Goal: Information Seeking & Learning: Learn about a topic

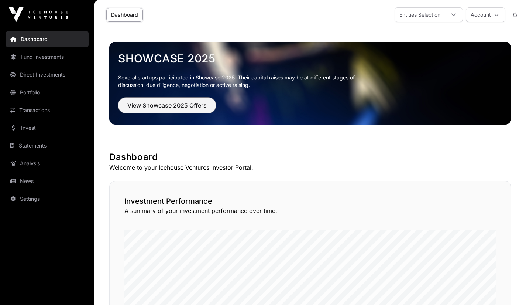
click at [155, 107] on span "View Showcase 2025 Offers" at bounding box center [166, 105] width 79 height 9
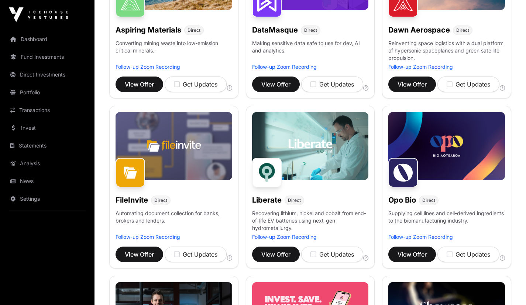
scroll to position [187, 0]
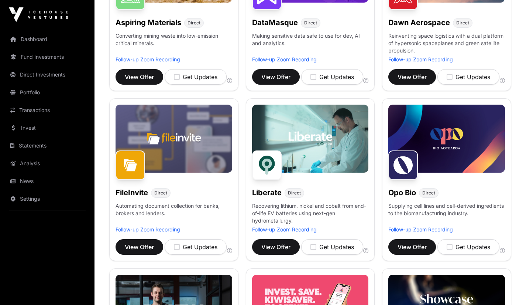
click at [149, 158] on img at bounding box center [174, 139] width 117 height 68
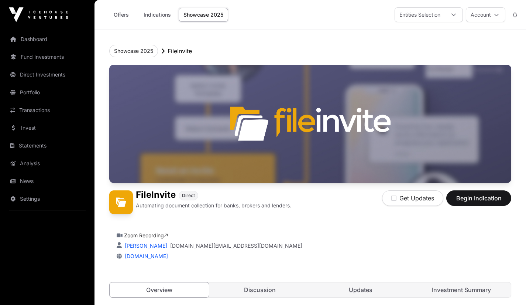
click at [457, 290] on link "Investment Summary" at bounding box center [461, 289] width 99 height 15
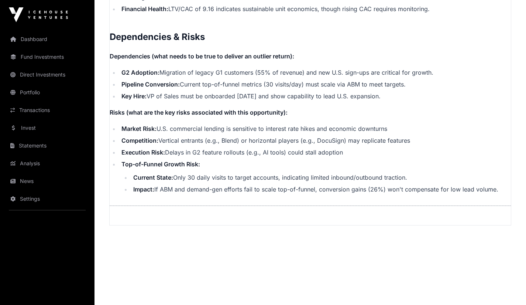
scroll to position [1561, 0]
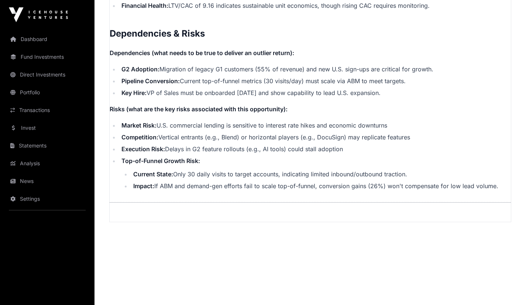
click at [42, 55] on link "Fund Investments" at bounding box center [47, 57] width 83 height 16
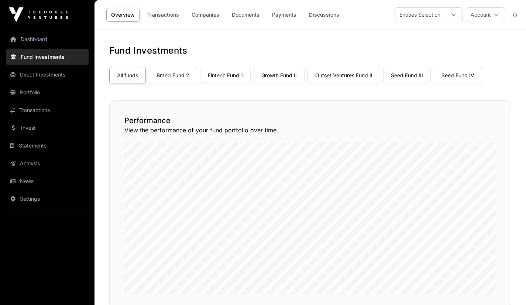
click at [30, 123] on link "Invest" at bounding box center [47, 128] width 83 height 16
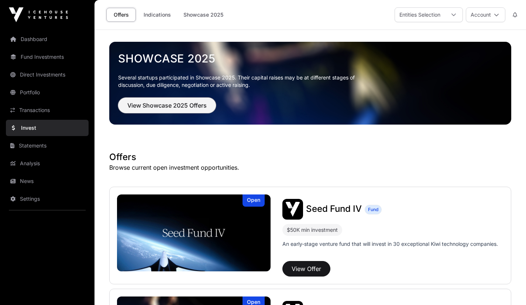
click at [149, 106] on span "View Showcase 2025 Offers" at bounding box center [166, 105] width 79 height 9
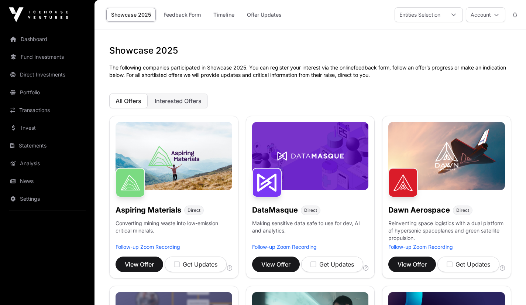
click at [236, 217] on div "Aspiring Materials Direct Converting mining waste into low-emission critical mi…" at bounding box center [173, 197] width 129 height 163
click at [420, 228] on p "Reinventing space logistics with a dual platform of hypersonic spaceplanes and …" at bounding box center [447, 231] width 117 height 24
click at [413, 265] on span "View Offer" at bounding box center [412, 264] width 29 height 9
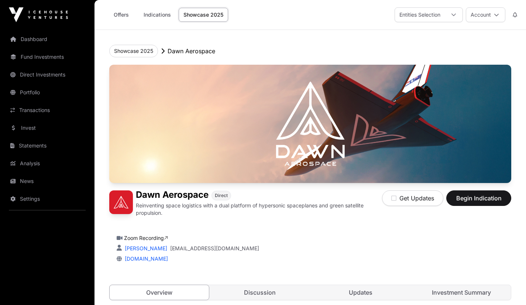
click at [441, 291] on link "Investment Summary" at bounding box center [461, 292] width 99 height 15
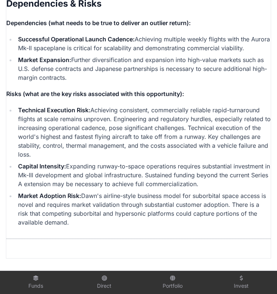
scroll to position [1820, 0]
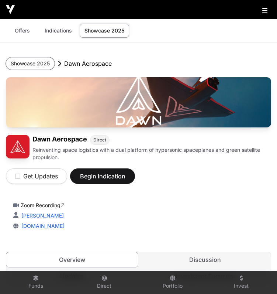
click at [40, 65] on button "Showcase 2025" at bounding box center [30, 63] width 49 height 13
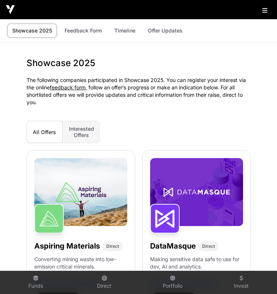
click at [102, 188] on img at bounding box center [80, 192] width 93 height 68
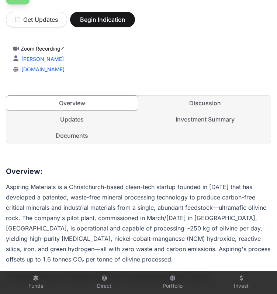
scroll to position [161, 0]
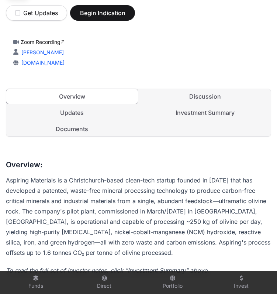
click at [187, 110] on link "Investment Summary" at bounding box center [206, 112] width 132 height 15
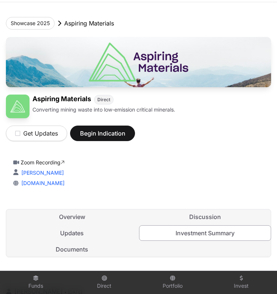
scroll to position [25, 0]
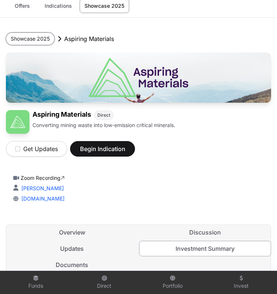
click at [35, 39] on button "Showcase 2025" at bounding box center [30, 39] width 49 height 13
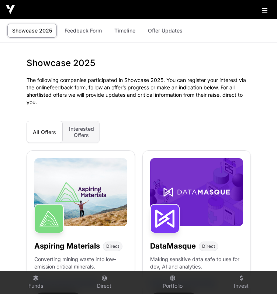
click at [198, 218] on img at bounding box center [196, 192] width 93 height 68
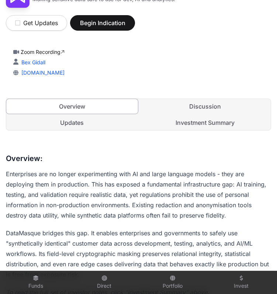
scroll to position [163, 0]
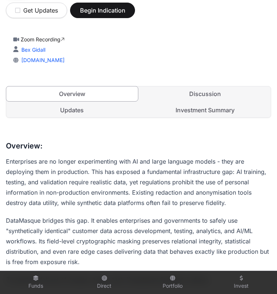
click at [209, 113] on link "Investment Summary" at bounding box center [206, 110] width 132 height 15
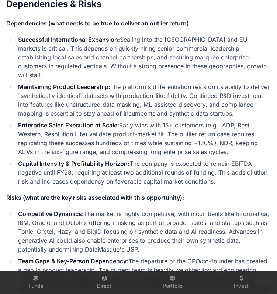
scroll to position [1987, 0]
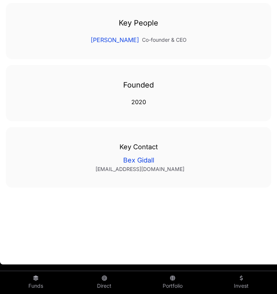
scroll to position [163, 0]
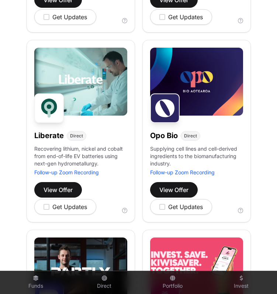
scroll to position [495, 0]
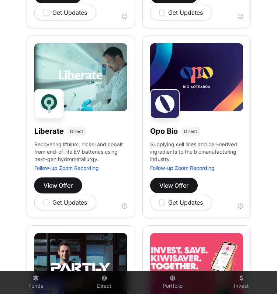
click at [54, 188] on span "View Offer" at bounding box center [58, 185] width 29 height 9
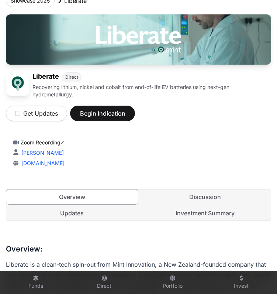
scroll to position [63, 0]
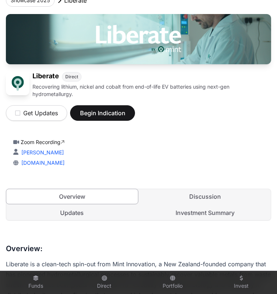
click at [185, 216] on link "Investment Summary" at bounding box center [206, 212] width 132 height 15
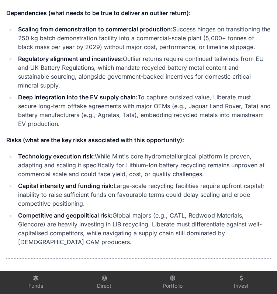
scroll to position [1880, 0]
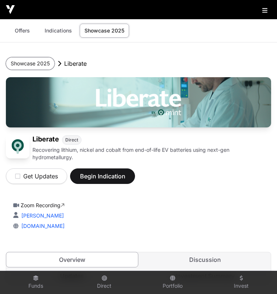
click at [32, 66] on button "Showcase 2025" at bounding box center [30, 63] width 49 height 13
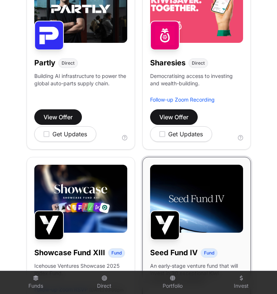
scroll to position [753, 0]
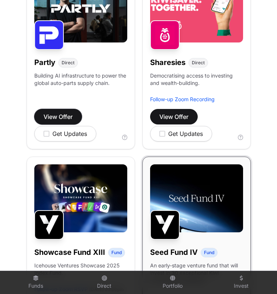
click at [68, 119] on span "View Offer" at bounding box center [58, 116] width 29 height 9
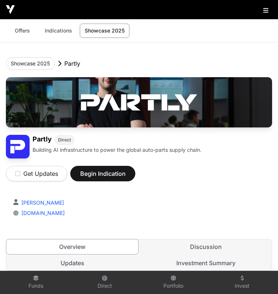
click at [193, 265] on link "Investment Summary" at bounding box center [206, 263] width 132 height 15
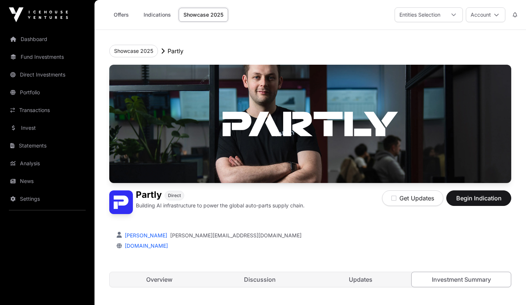
click at [35, 88] on link "Portfolio" at bounding box center [47, 92] width 83 height 16
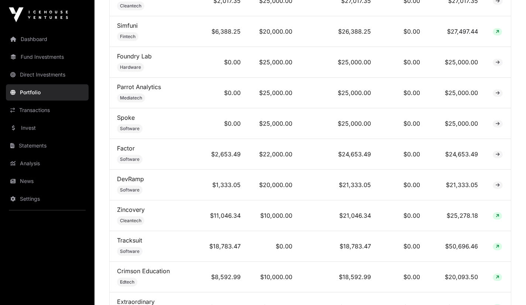
scroll to position [592, 0]
click at [42, 39] on link "Dashboard" at bounding box center [47, 39] width 83 height 16
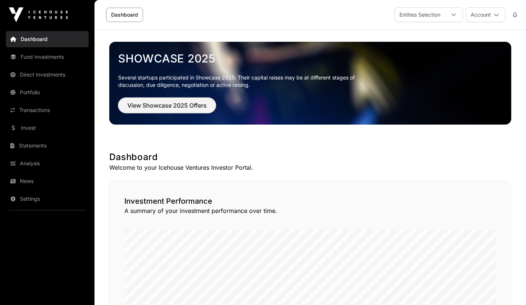
click at [137, 106] on span "View Showcase 2025 Offers" at bounding box center [166, 105] width 79 height 9
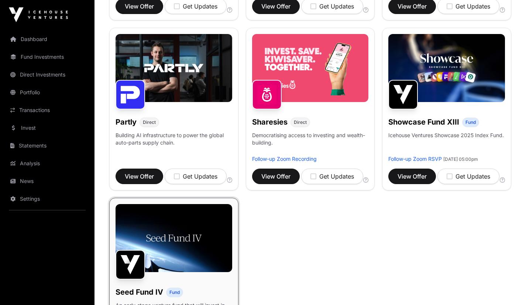
scroll to position [433, 0]
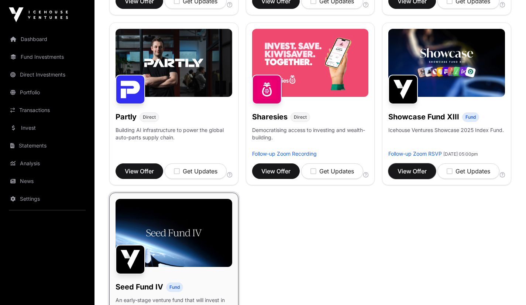
click at [417, 175] on span "View Offer" at bounding box center [412, 171] width 29 height 9
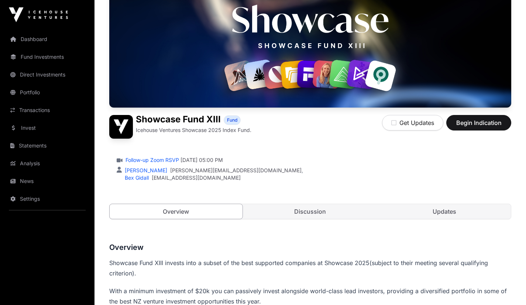
scroll to position [117, 0]
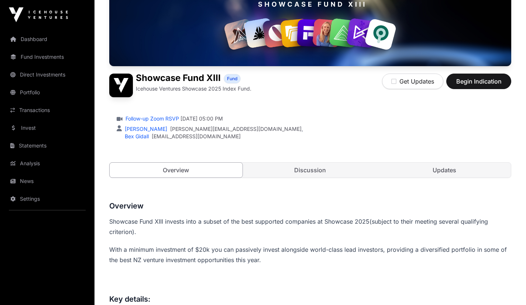
click at [320, 168] on link "Discussion" at bounding box center [310, 170] width 133 height 15
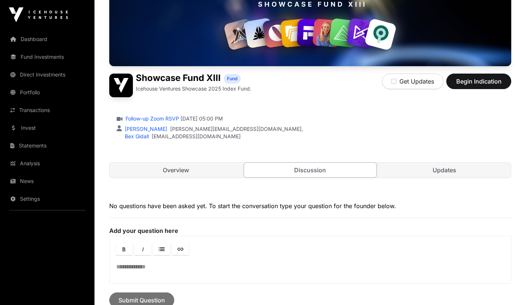
click at [411, 175] on link "Updates" at bounding box center [444, 170] width 133 height 15
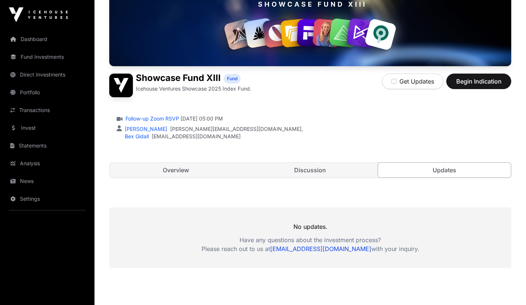
click at [214, 173] on link "Overview" at bounding box center [176, 170] width 133 height 15
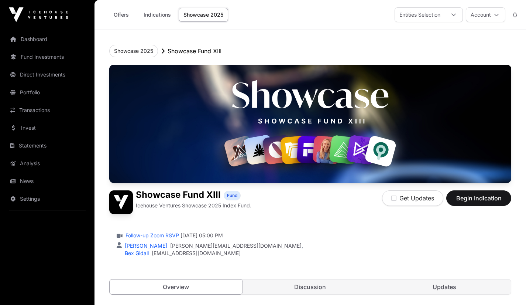
click at [35, 89] on link "Portfolio" at bounding box center [47, 92] width 83 height 16
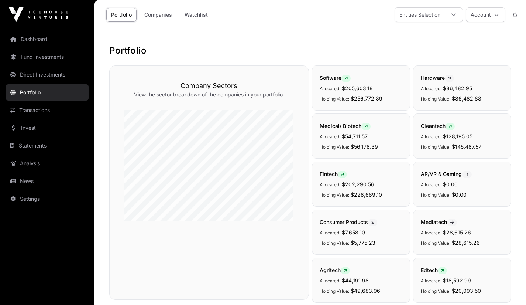
click at [30, 127] on link "Invest" at bounding box center [47, 128] width 83 height 16
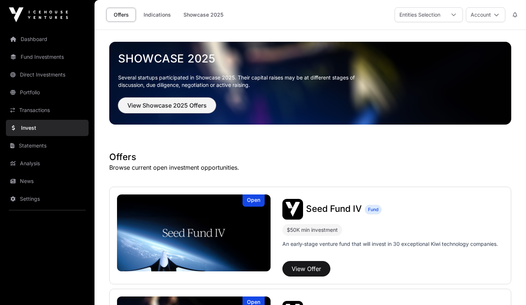
click at [154, 105] on span "View Showcase 2025 Offers" at bounding box center [166, 105] width 79 height 9
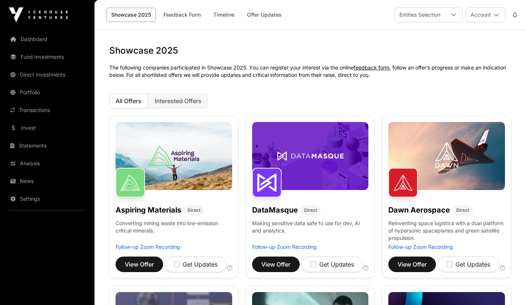
click at [177, 98] on span "Interested Offers" at bounding box center [178, 100] width 47 height 7
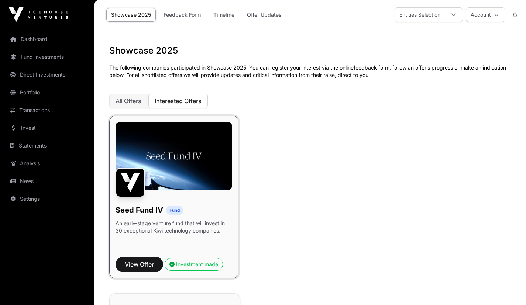
click at [136, 104] on span "All Offers" at bounding box center [129, 100] width 26 height 7
